Goal: Information Seeking & Learning: Understand process/instructions

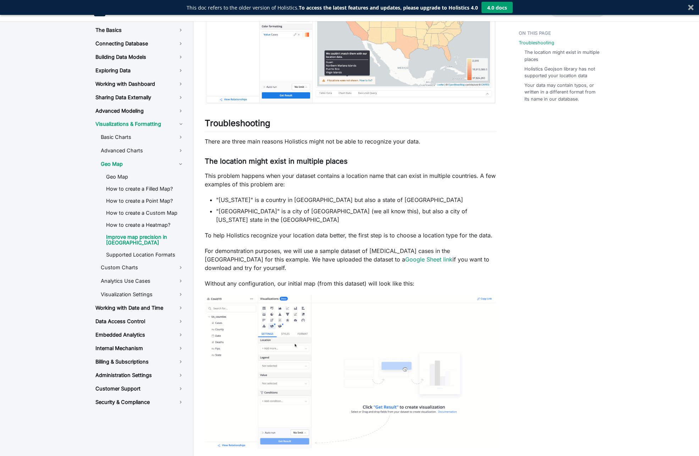
scroll to position [248, 0]
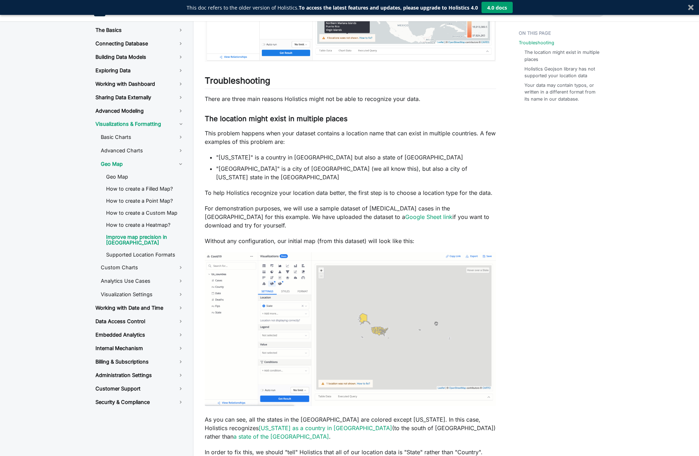
drag, startPoint x: 281, startPoint y: 258, endPoint x: 571, endPoint y: 253, distance: 290.2
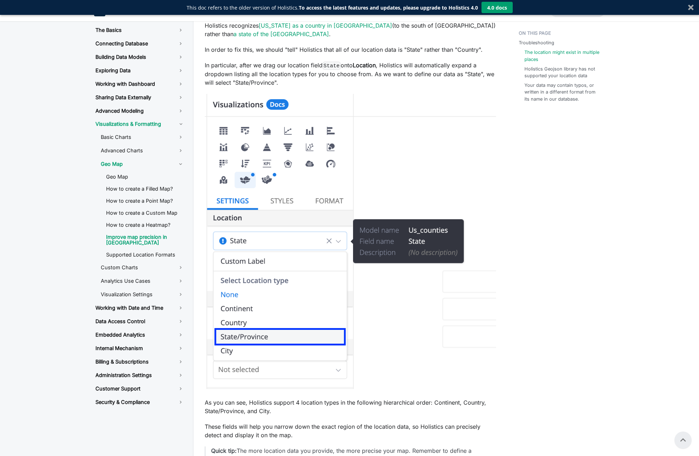
scroll to position [619, 0]
